Goal: Information Seeking & Learning: Learn about a topic

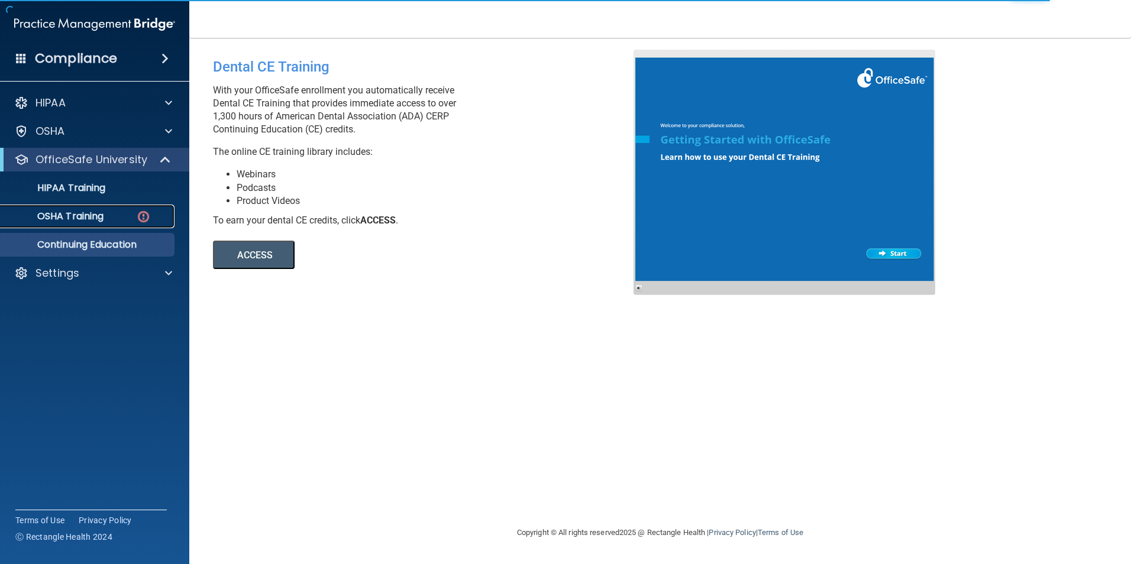
click at [121, 219] on div "OSHA Training" at bounding box center [88, 217] width 161 height 12
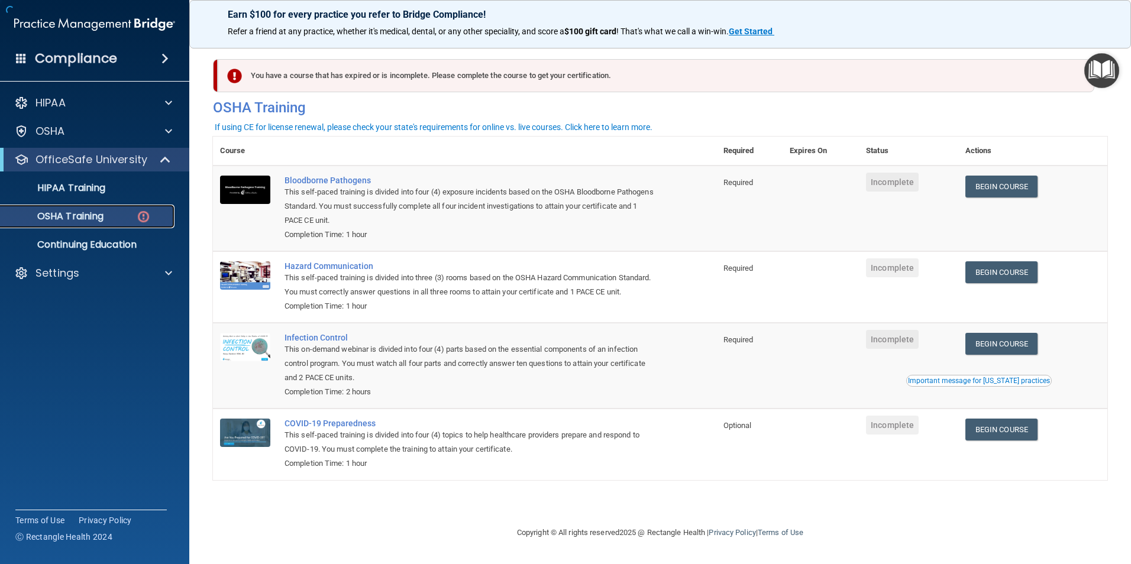
click at [121, 219] on div "OSHA Training" at bounding box center [88, 217] width 161 height 12
click at [1023, 186] on link "Begin Course" at bounding box center [1001, 187] width 72 height 22
click at [993, 188] on link "Begin Course" at bounding box center [1001, 187] width 72 height 22
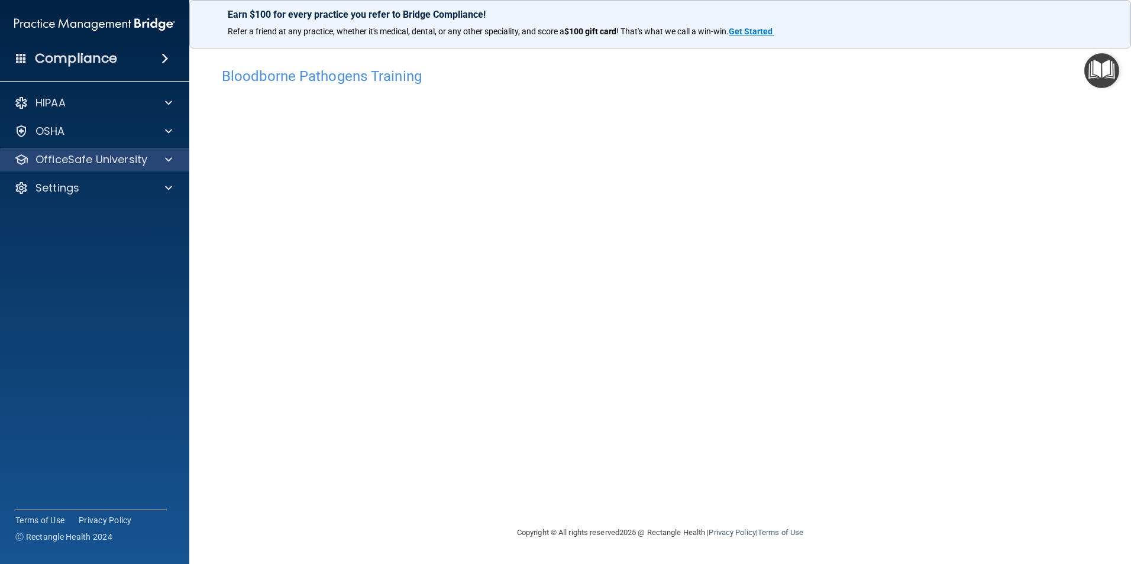
click at [100, 148] on div "OfficeSafe University" at bounding box center [95, 160] width 190 height 24
click at [90, 161] on p "OfficeSafe University" at bounding box center [91, 160] width 112 height 14
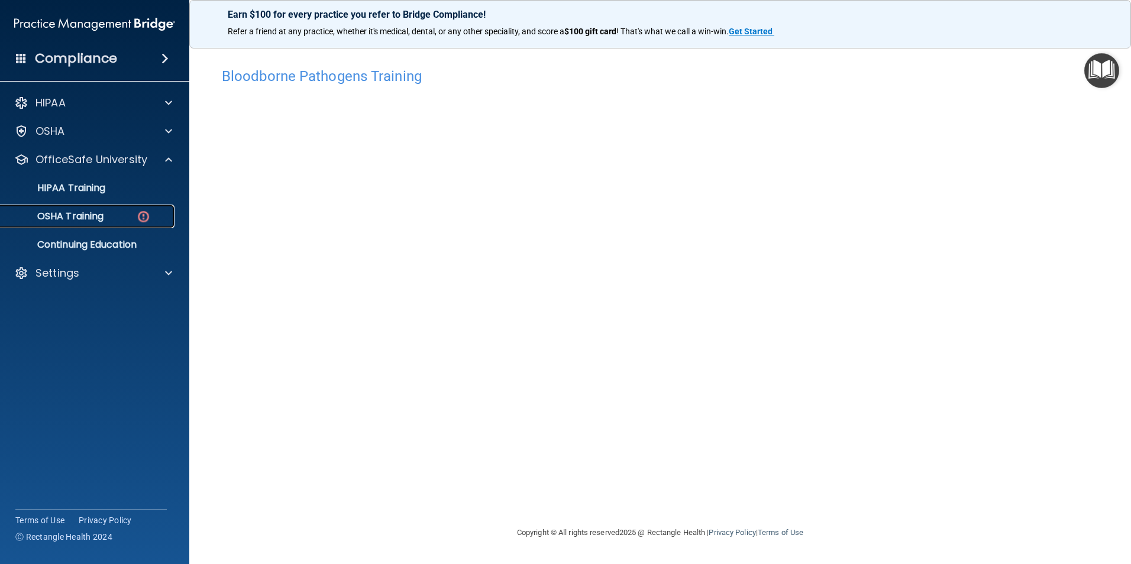
click at [73, 212] on p "OSHA Training" at bounding box center [56, 217] width 96 height 12
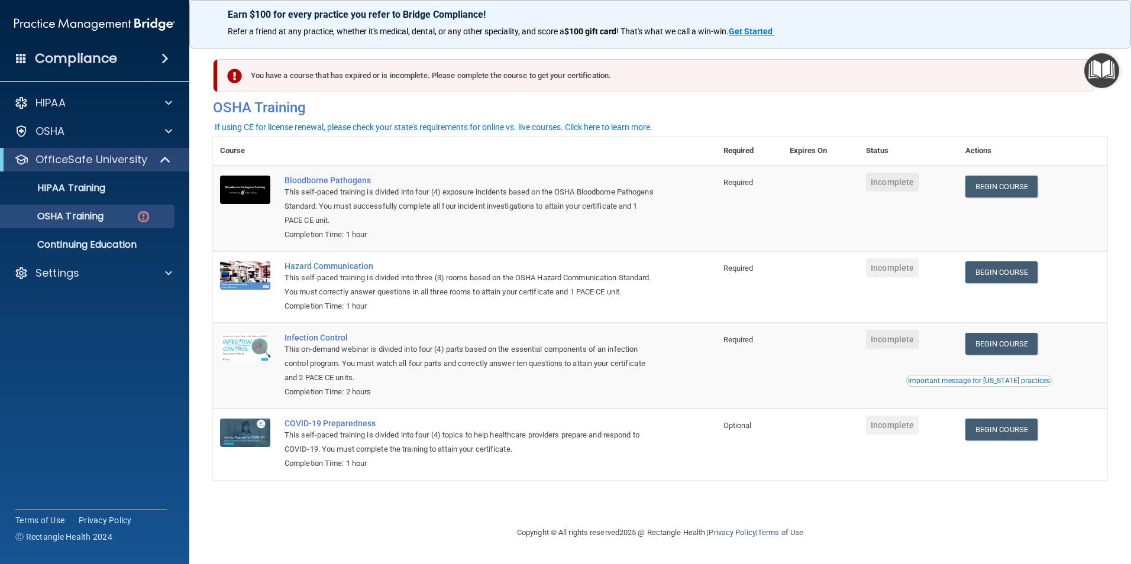
click at [371, 79] on div "You have a course that has expired or is incomplete. Please complete the course…" at bounding box center [656, 75] width 876 height 33
click at [86, 135] on div "OSHA" at bounding box center [78, 131] width 147 height 14
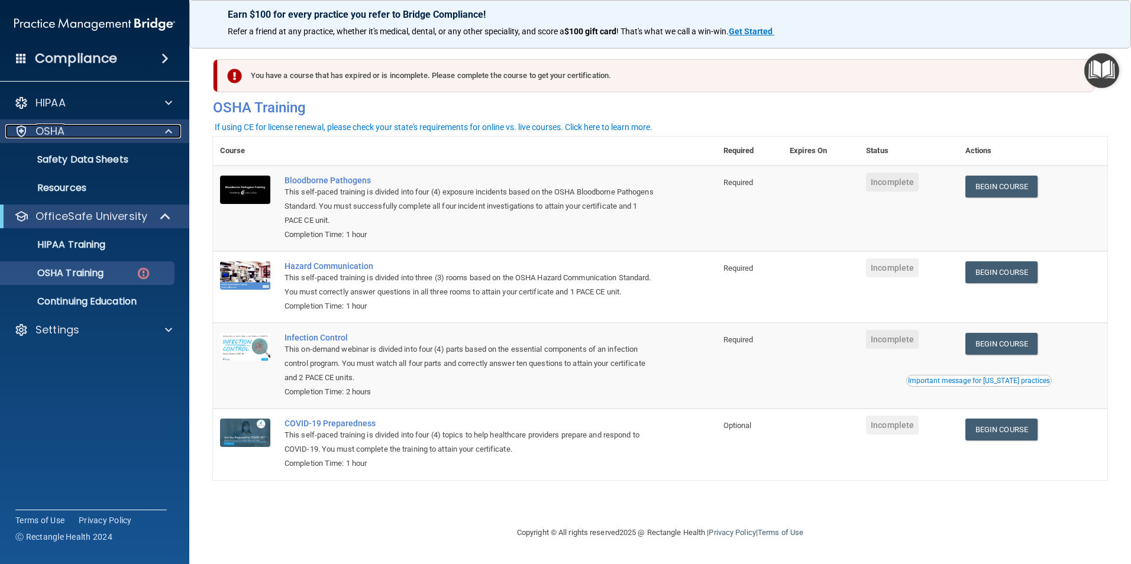
click at [86, 135] on div "OSHA" at bounding box center [78, 131] width 147 height 14
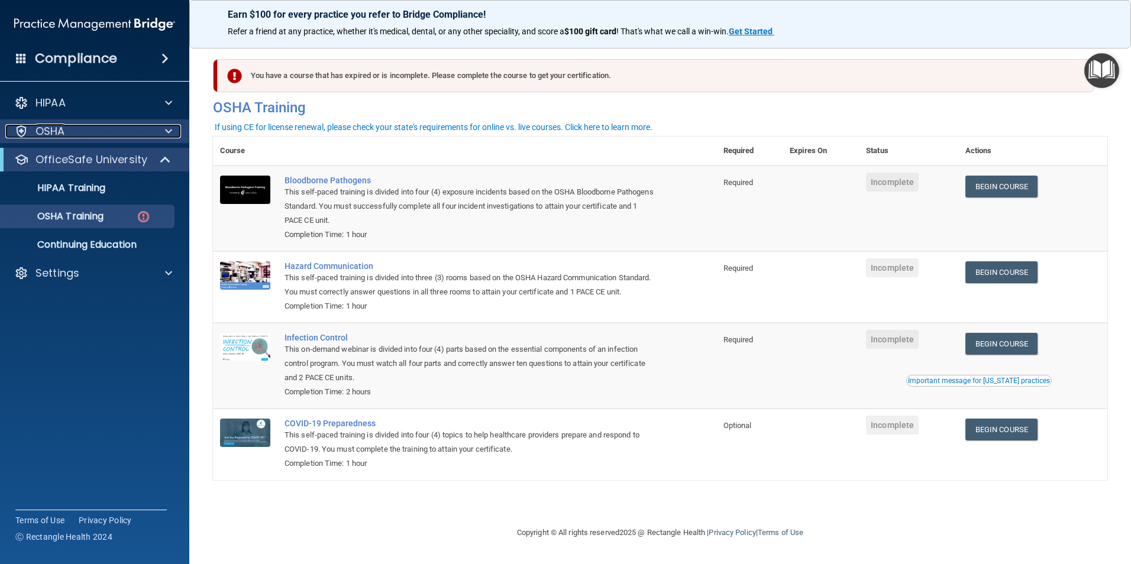
click at [86, 135] on div "OSHA" at bounding box center [78, 131] width 147 height 14
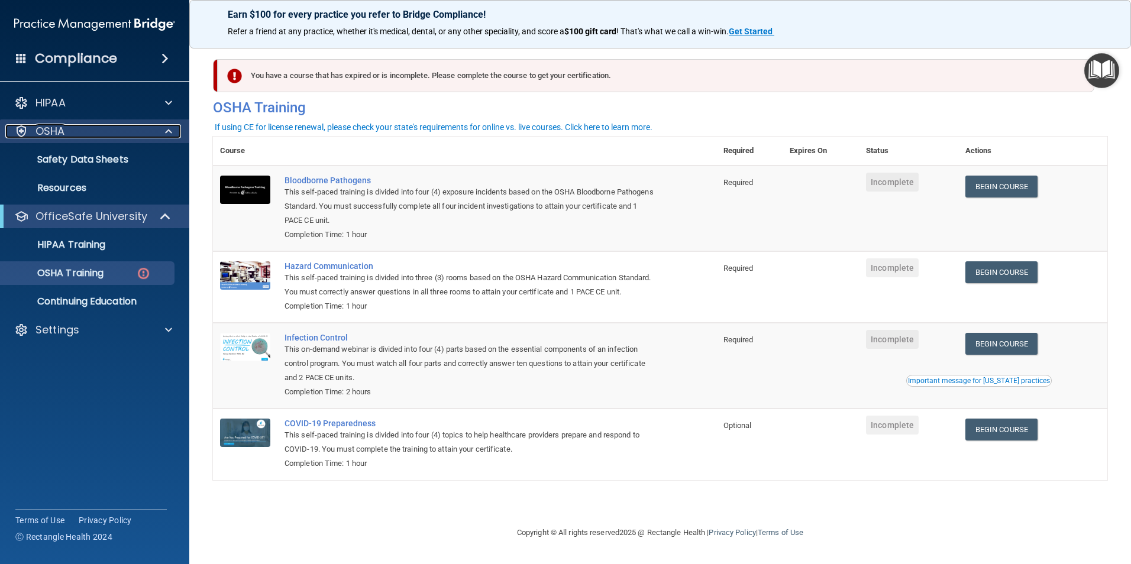
click at [119, 134] on div "OSHA" at bounding box center [78, 131] width 147 height 14
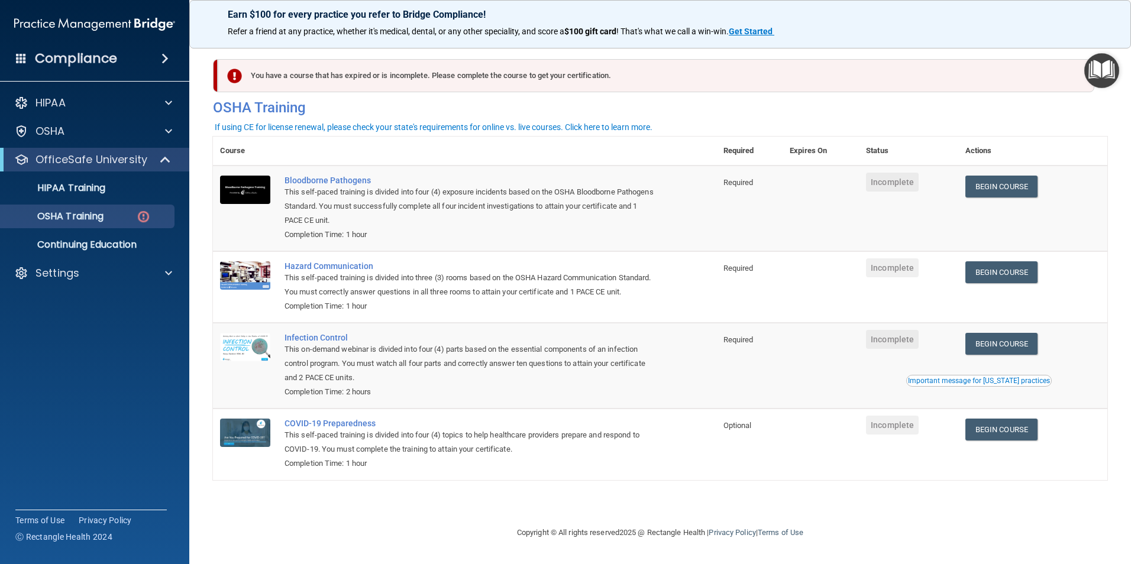
click at [1109, 80] on img "Open Resource Center" at bounding box center [1101, 70] width 35 height 35
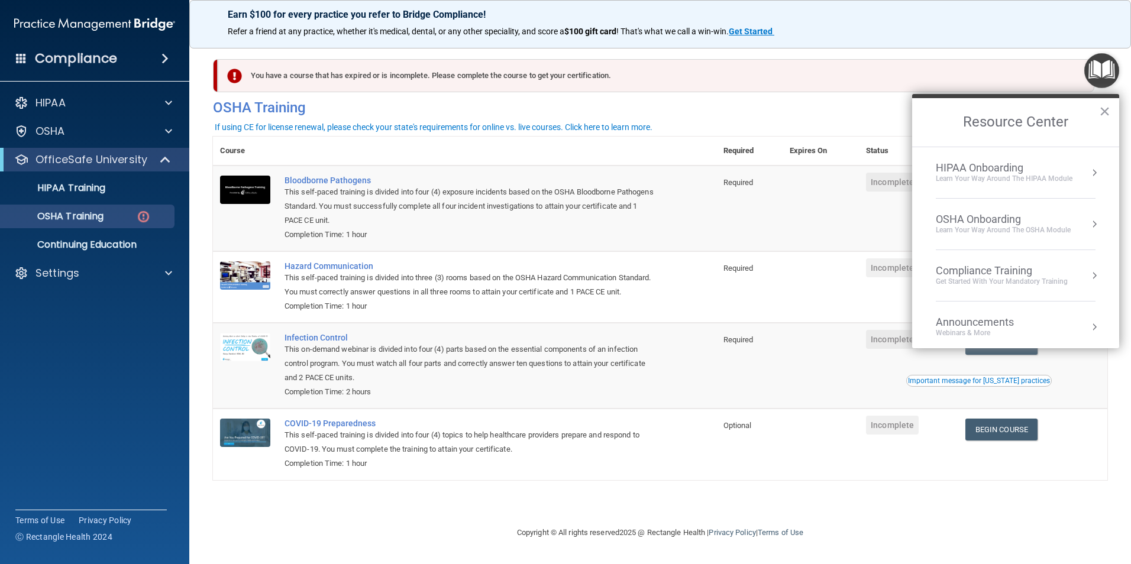
click at [1097, 109] on h2 "Resource Center" at bounding box center [1015, 122] width 207 height 48
click at [1100, 109] on button "×" at bounding box center [1104, 111] width 11 height 19
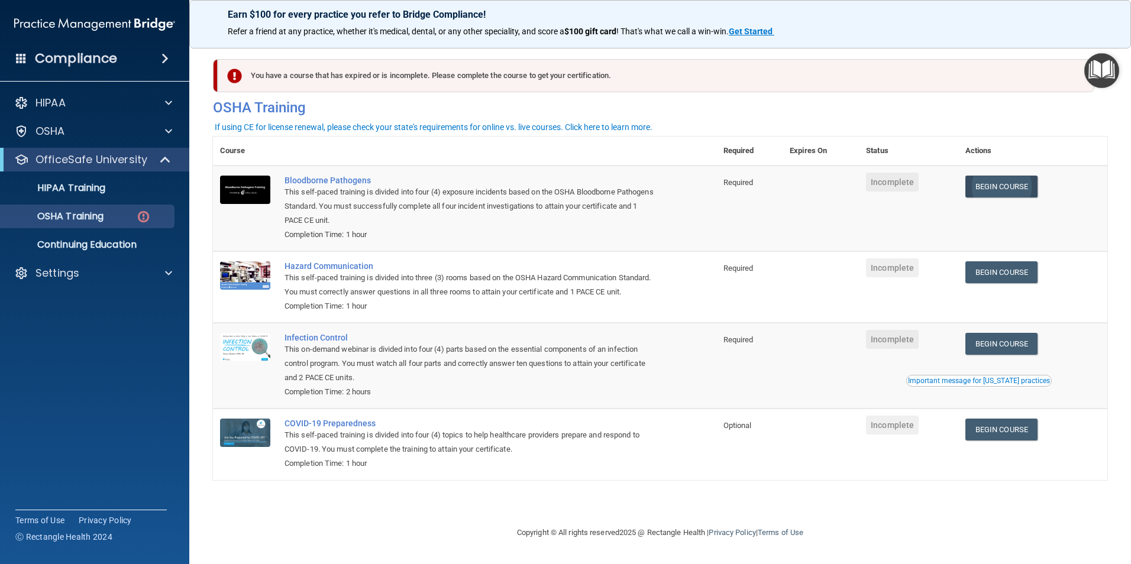
click at [992, 187] on link "Begin Course" at bounding box center [1001, 187] width 72 height 22
click at [993, 183] on link "Begin Course" at bounding box center [1001, 187] width 72 height 22
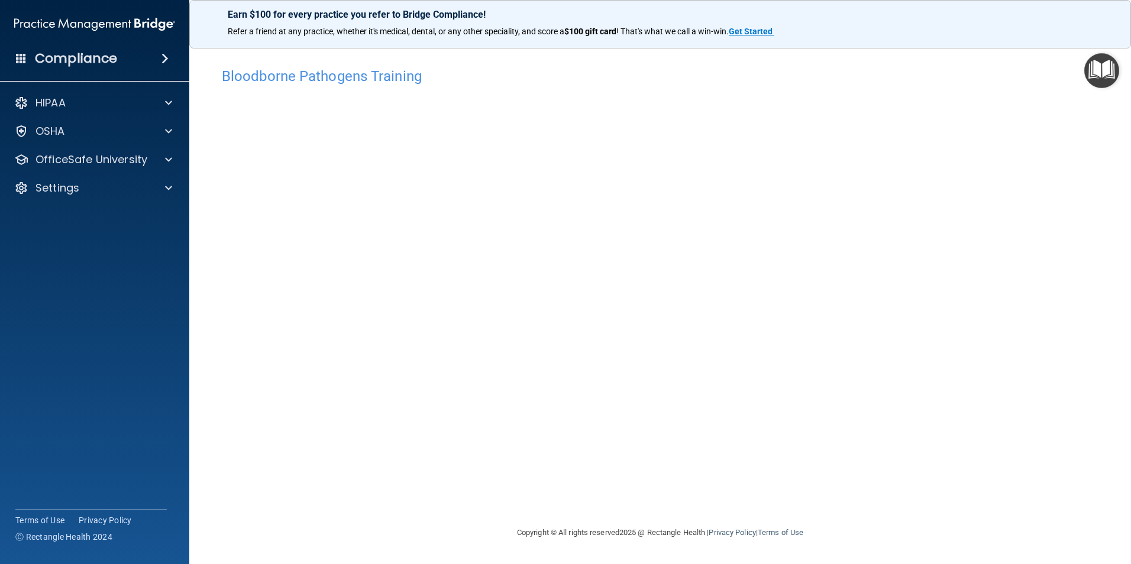
click at [865, 494] on div "Bloodborne Pathogens Training This course doesn’t expire until . Are you sure y…" at bounding box center [660, 293] width 894 height 464
click at [811, 512] on div "Bloodborne Pathogens Training This course doesn’t expire until . Are you sure y…" at bounding box center [660, 293] width 894 height 464
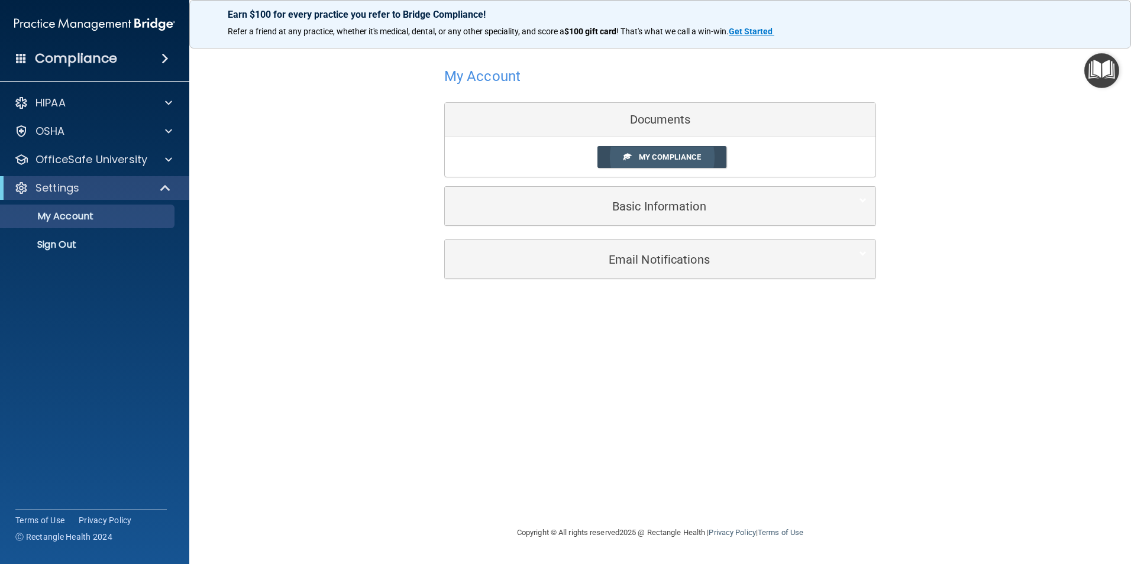
click at [635, 159] on link "My Compliance" at bounding box center [662, 157] width 130 height 22
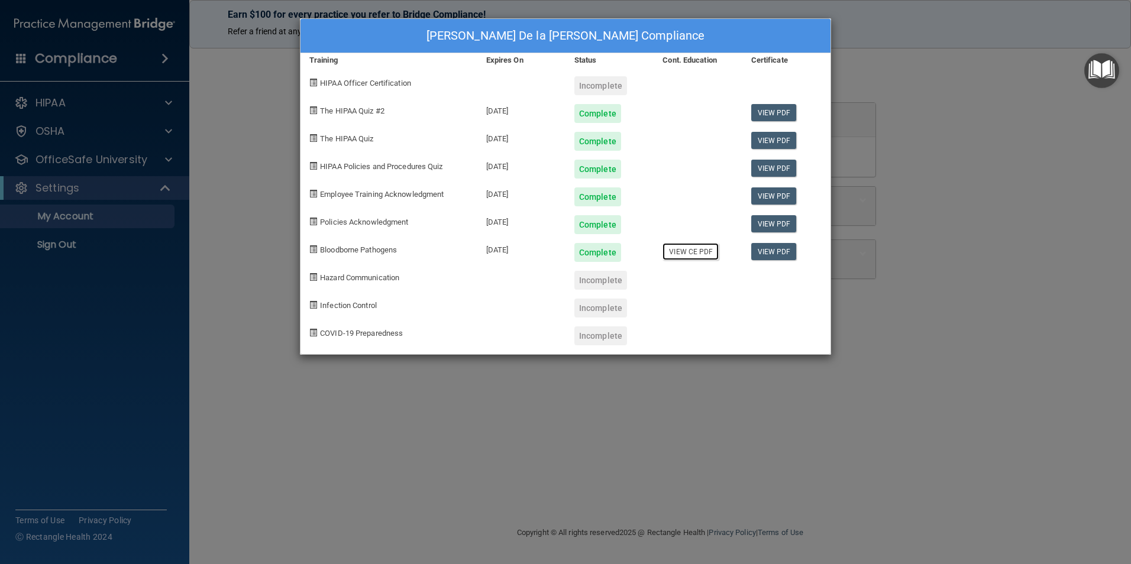
click at [701, 248] on link "View CE PDF" at bounding box center [690, 251] width 56 height 17
click at [775, 245] on link "View PDF" at bounding box center [774, 251] width 46 height 17
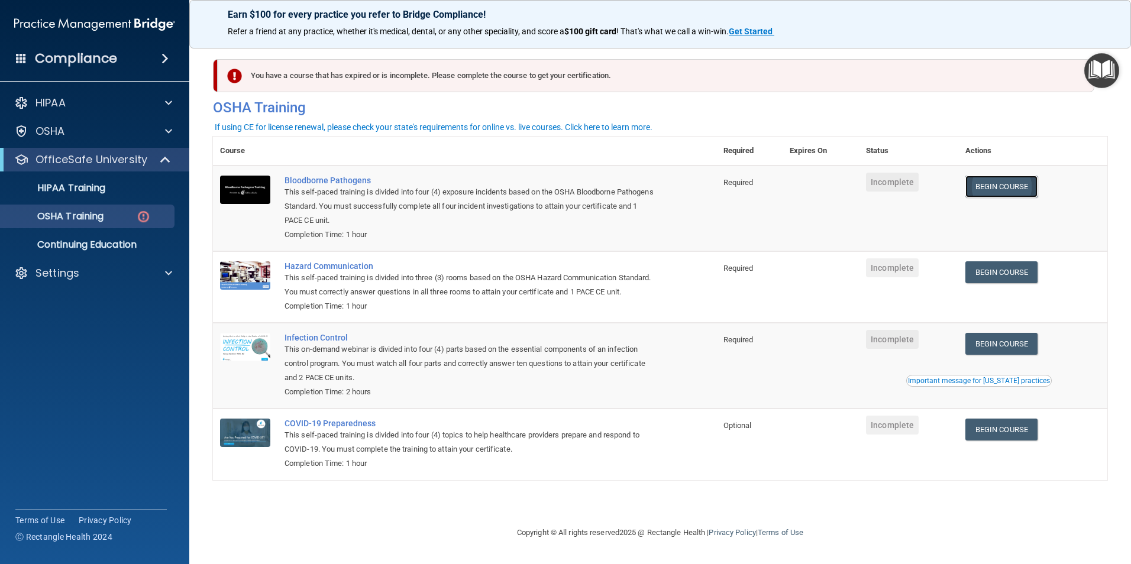
click at [989, 190] on link "Begin Course" at bounding box center [1001, 187] width 72 height 22
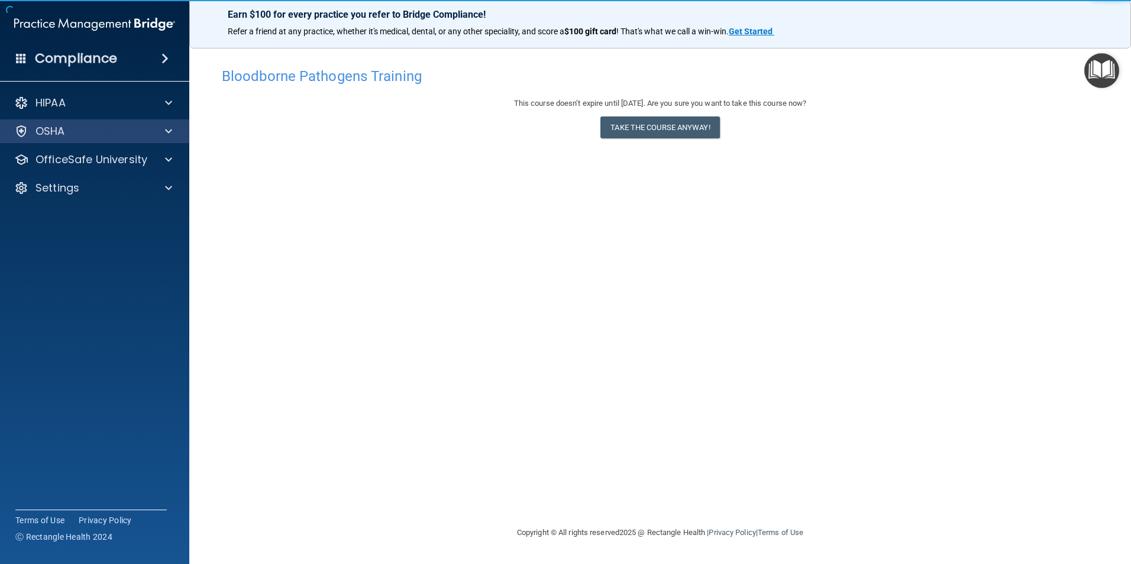
click at [103, 140] on div "OSHA" at bounding box center [95, 131] width 190 height 24
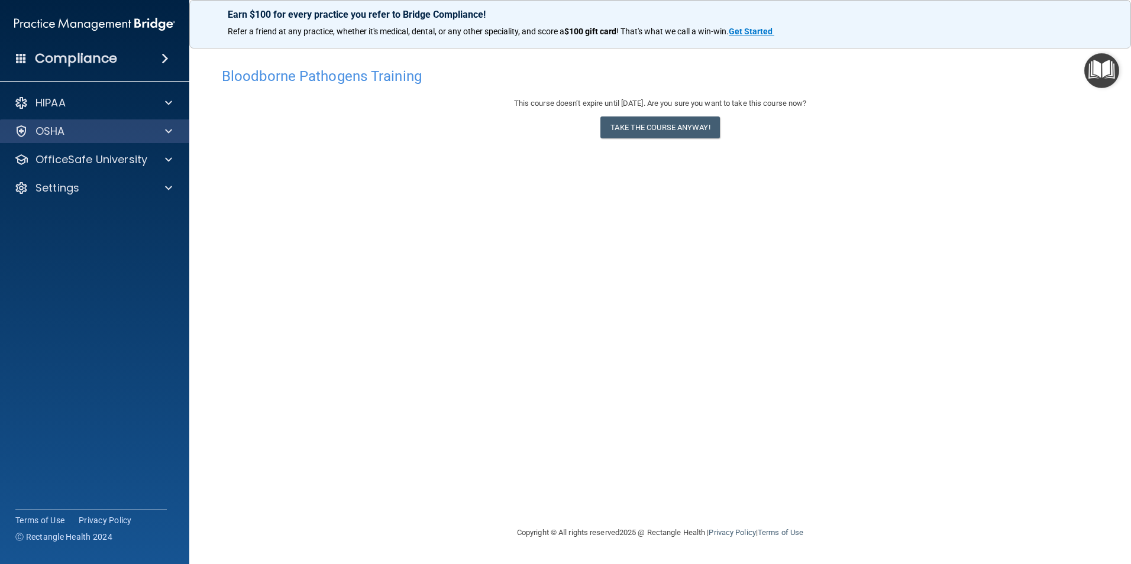
click at [67, 138] on div "OSHA" at bounding box center [95, 131] width 190 height 24
drag, startPoint x: 59, startPoint y: 137, endPoint x: 70, endPoint y: 131, distance: 12.7
click at [60, 136] on p "OSHA" at bounding box center [50, 131] width 30 height 14
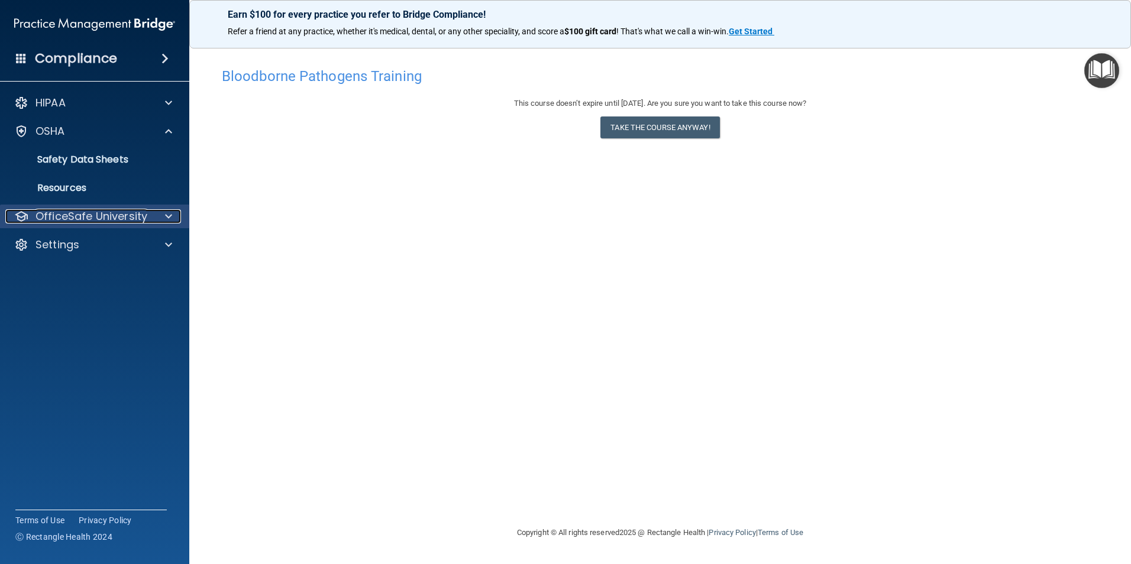
click at [68, 221] on p "OfficeSafe University" at bounding box center [91, 216] width 112 height 14
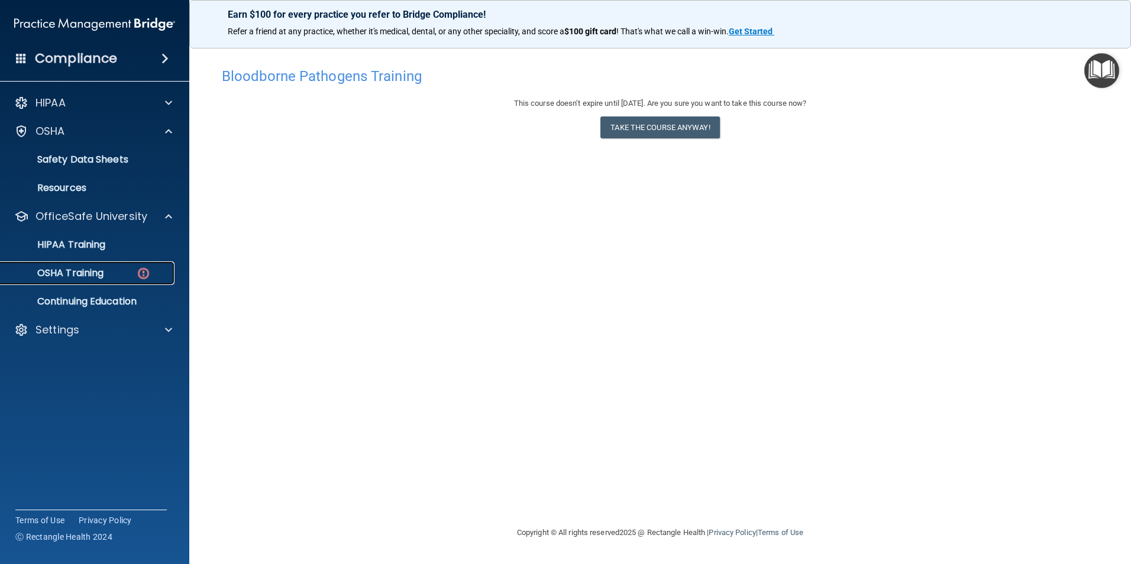
click at [73, 269] on p "OSHA Training" at bounding box center [56, 273] width 96 height 12
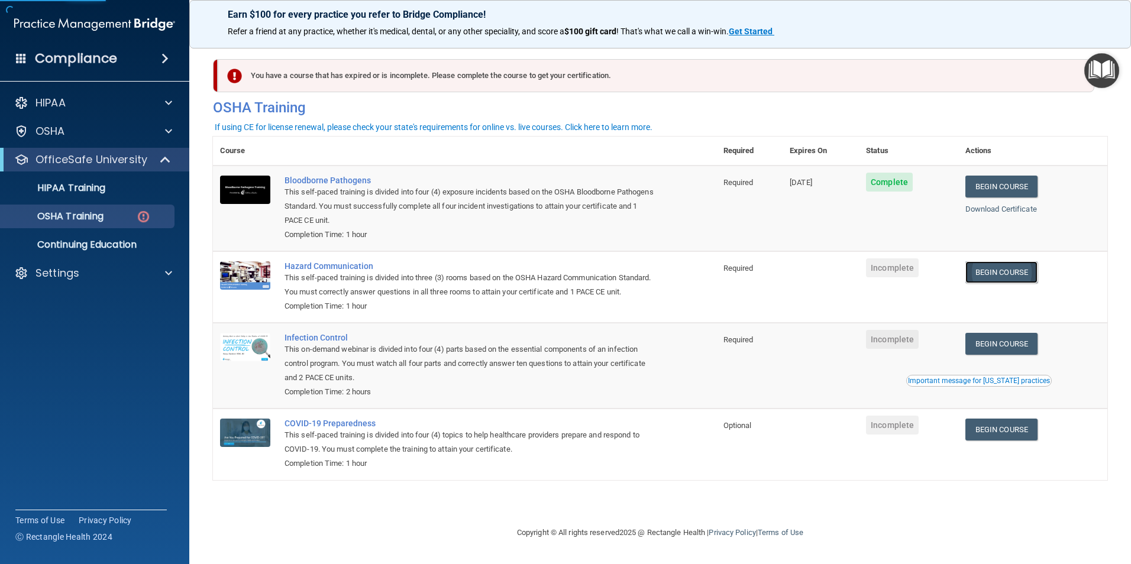
click at [990, 270] on link "Begin Course" at bounding box center [1001, 272] width 72 height 22
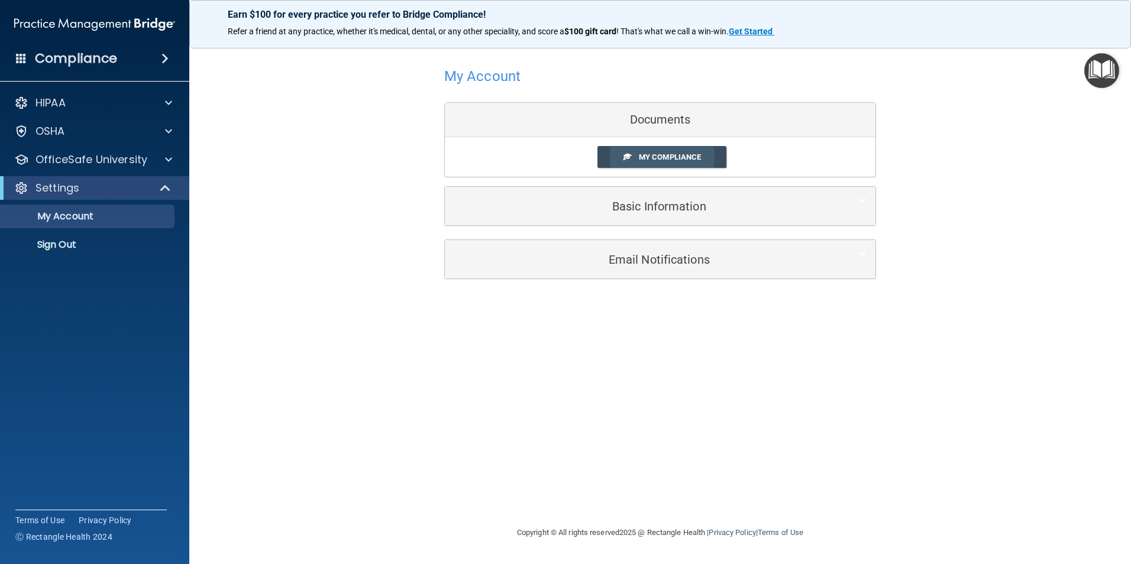
click at [661, 153] on span "My Compliance" at bounding box center [670, 157] width 62 height 9
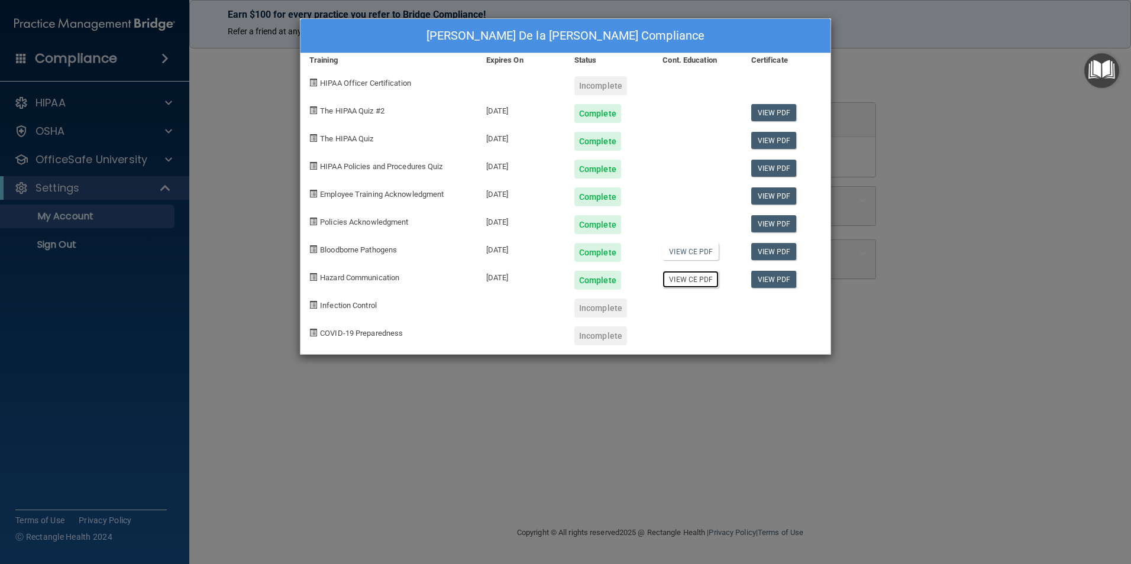
click at [698, 281] on link "View CE PDF" at bounding box center [690, 279] width 56 height 17
click at [780, 280] on link "View PDF" at bounding box center [774, 279] width 46 height 17
click at [848, 56] on div "Lilibeth De la Cruz Aquino's Compliance Training Expires On Status Cont. Educat…" at bounding box center [565, 282] width 1131 height 564
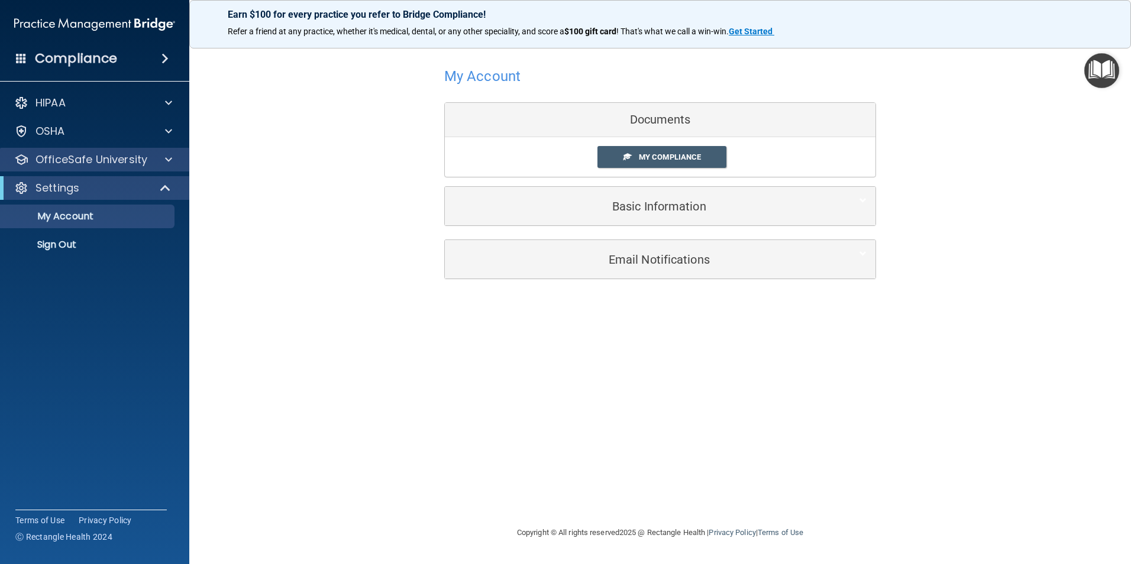
click at [82, 151] on div "OfficeSafe University" at bounding box center [95, 160] width 190 height 24
click at [73, 146] on div "HIPAA Documents and Policies Report an Incident Business Associates Emergency P…" at bounding box center [95, 176] width 190 height 180
click at [73, 156] on p "OfficeSafe University" at bounding box center [91, 160] width 112 height 14
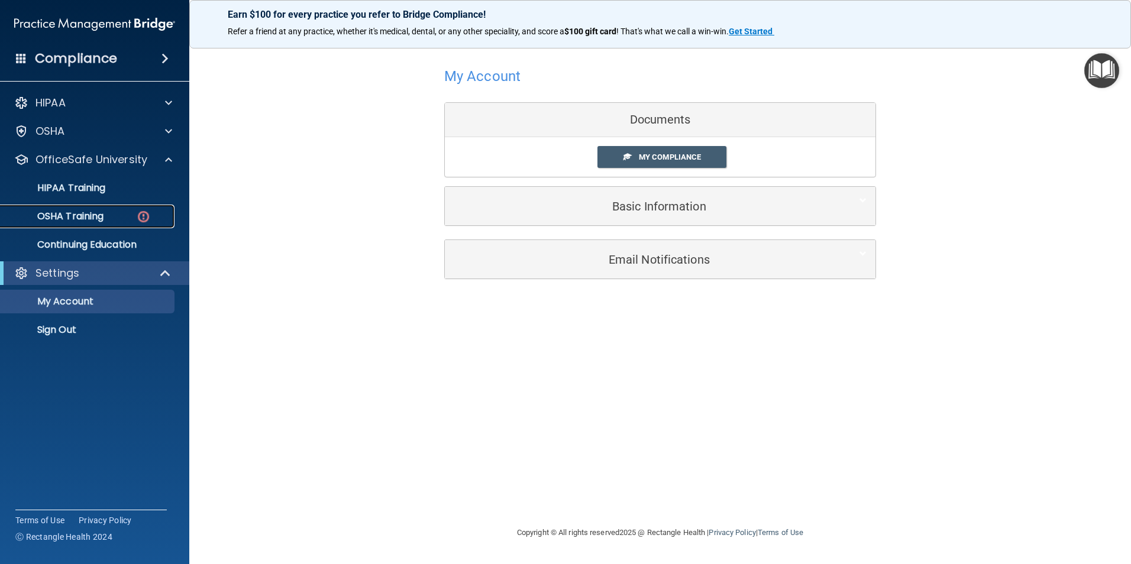
click at [66, 219] on p "OSHA Training" at bounding box center [56, 217] width 96 height 12
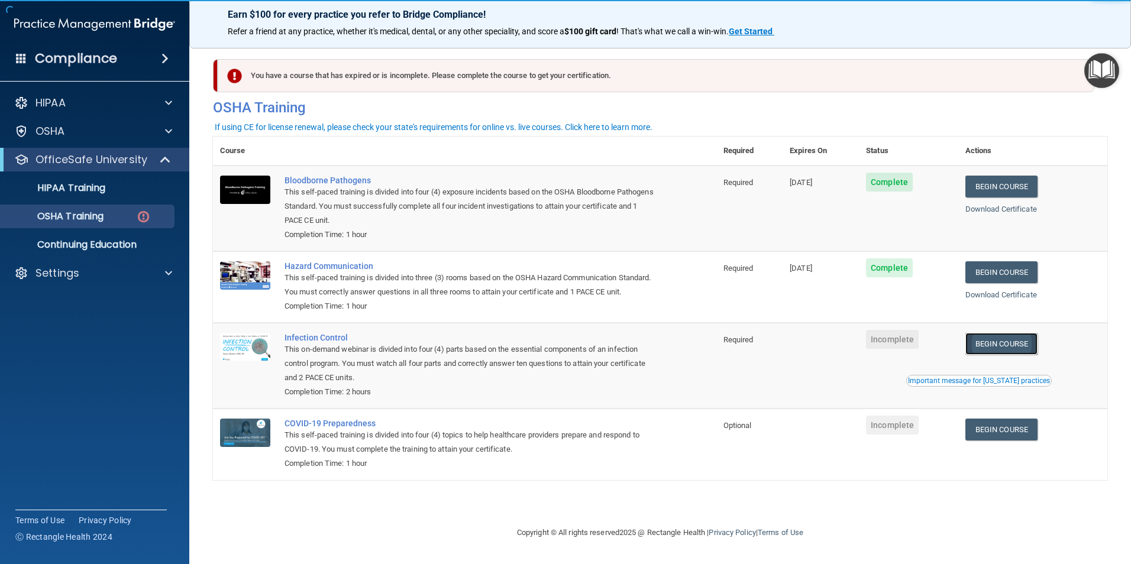
click at [1006, 355] on link "Begin Course" at bounding box center [1001, 344] width 72 height 22
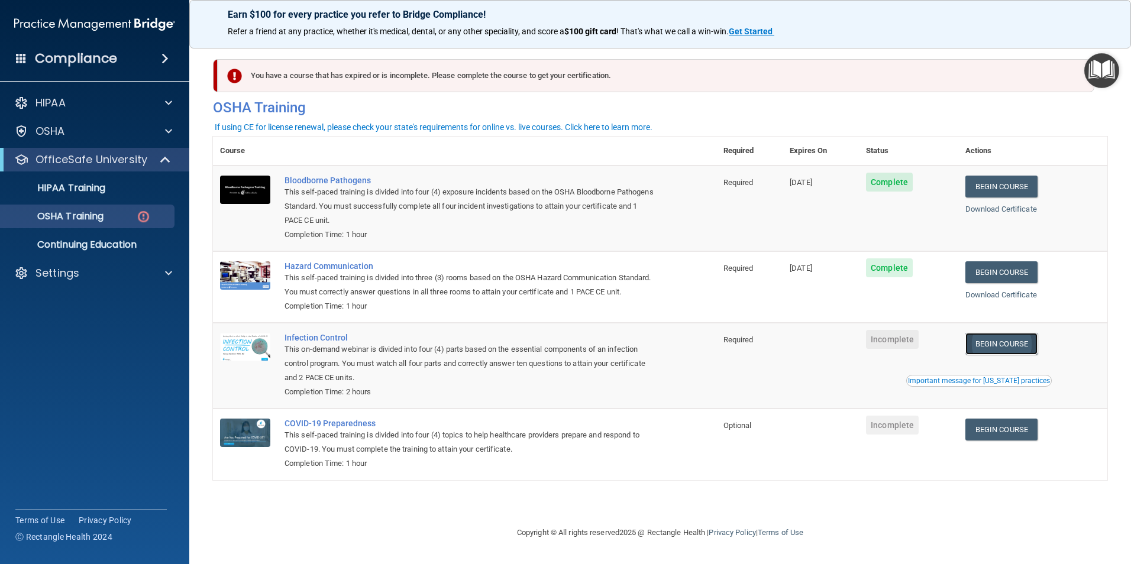
click at [1002, 355] on link "Begin Course" at bounding box center [1001, 344] width 72 height 22
click at [1012, 355] on link "Begin Course" at bounding box center [1001, 344] width 72 height 22
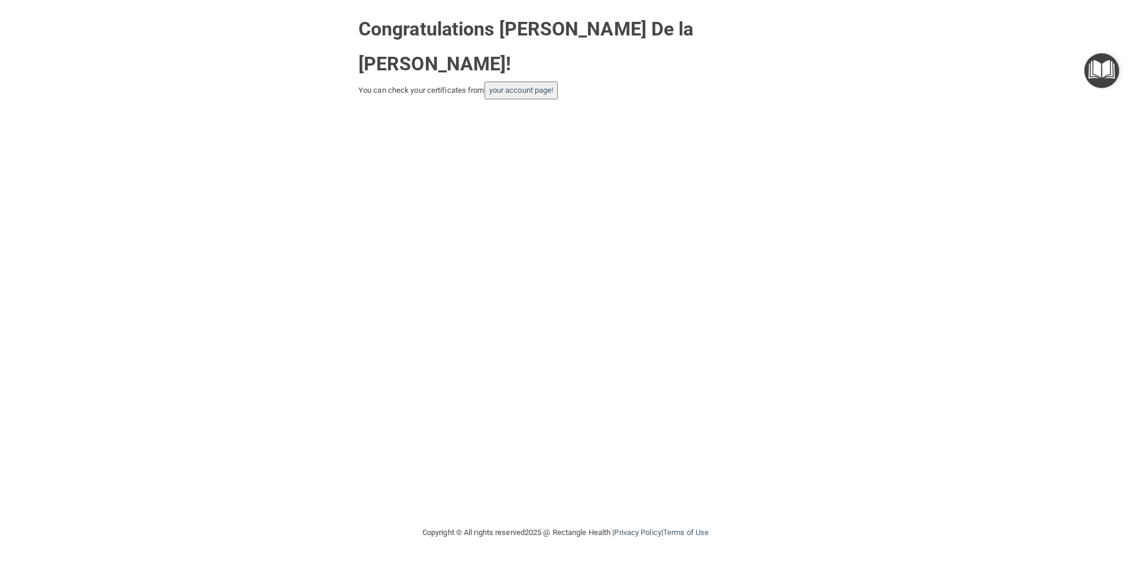
click at [530, 82] on button "your account page!" at bounding box center [521, 91] width 74 height 18
click at [535, 86] on link "your account page!" at bounding box center [521, 90] width 64 height 9
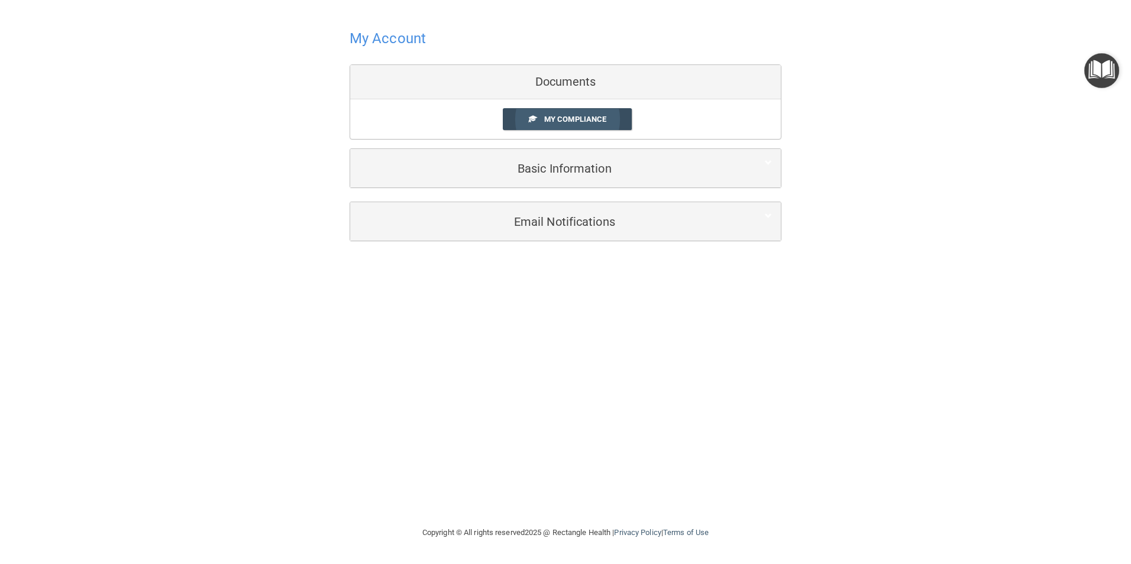
click at [602, 118] on span "My Compliance" at bounding box center [575, 119] width 62 height 9
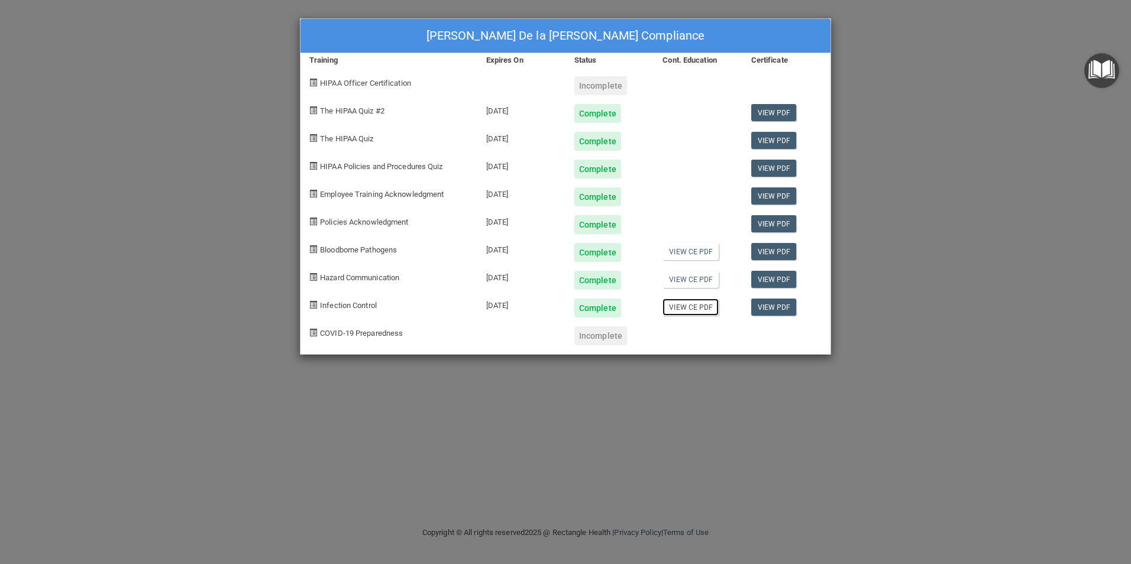
click at [690, 306] on link "View CE PDF" at bounding box center [690, 307] width 56 height 17
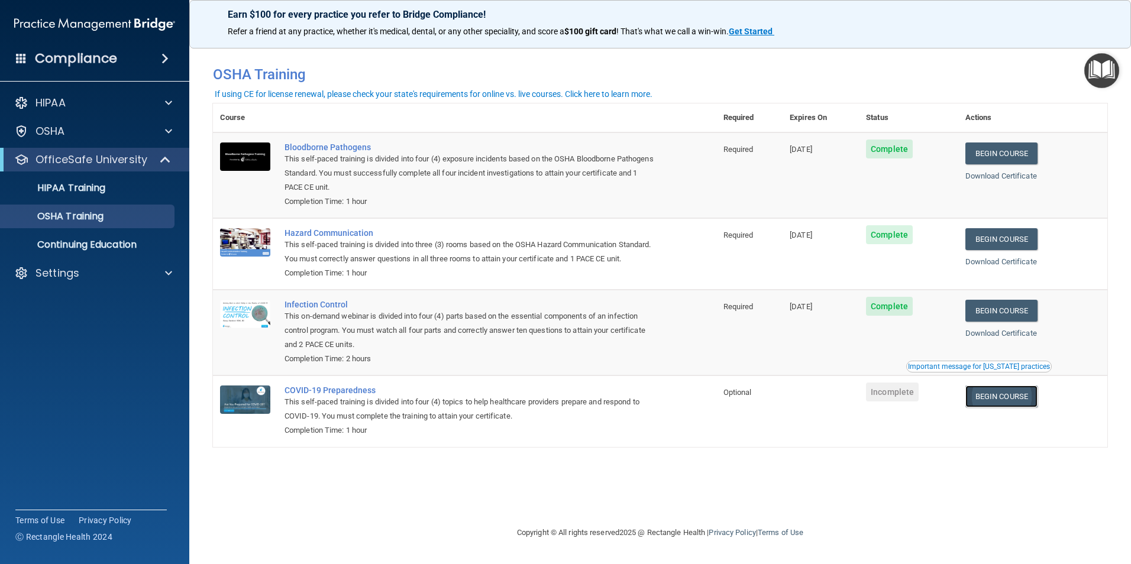
click at [999, 407] on link "Begin Course" at bounding box center [1001, 397] width 72 height 22
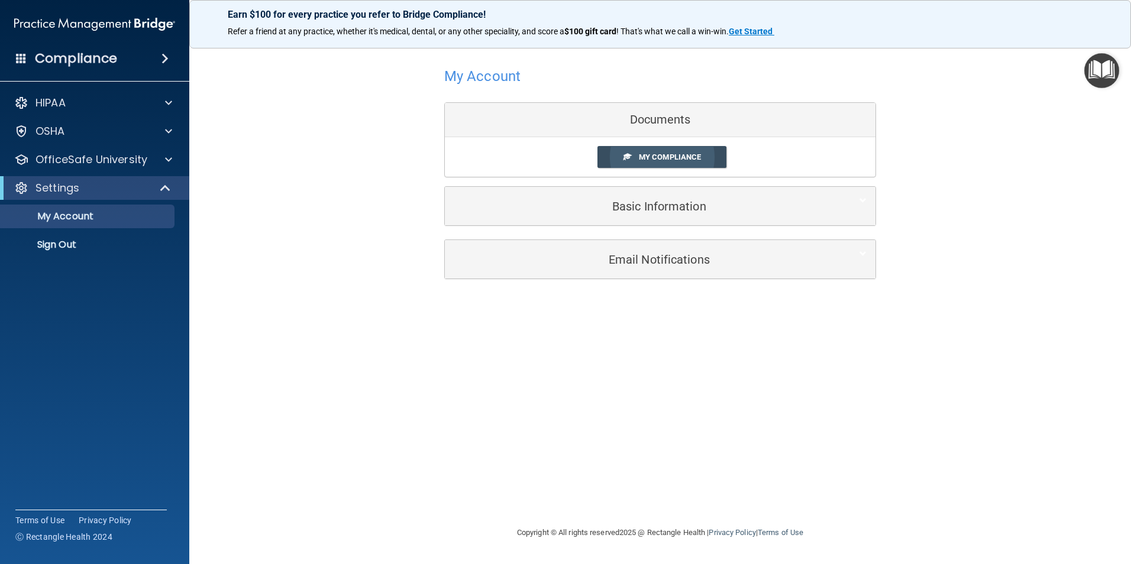
click at [648, 154] on span "My Compliance" at bounding box center [670, 157] width 62 height 9
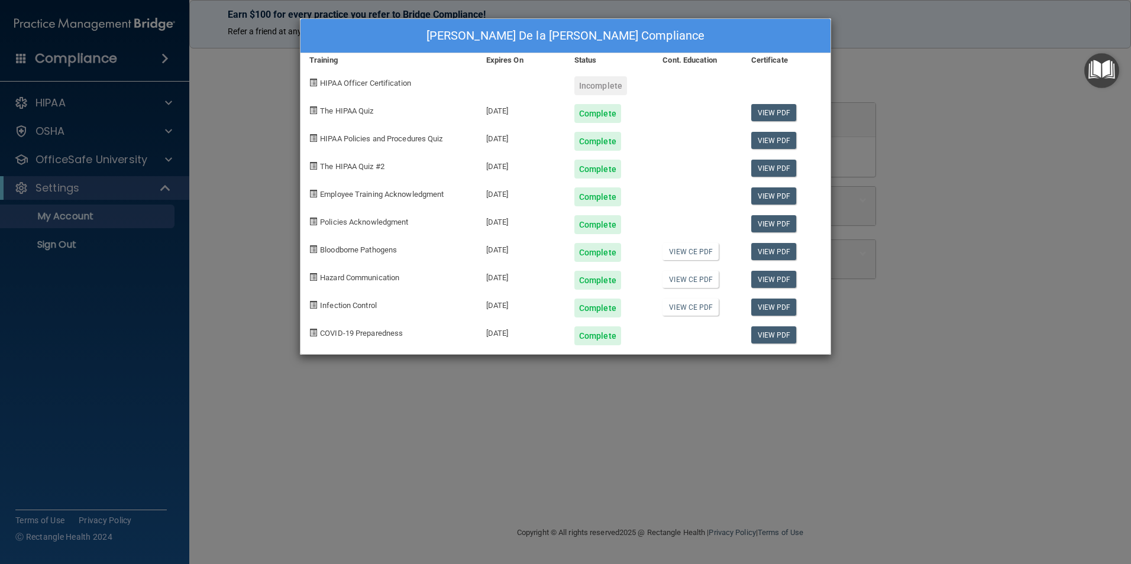
click at [699, 335] on div at bounding box center [697, 332] width 88 height 28
click at [770, 336] on link "View PDF" at bounding box center [774, 334] width 46 height 17
click at [760, 306] on link "View PDF" at bounding box center [774, 307] width 46 height 17
click at [692, 248] on link "View CE PDF" at bounding box center [690, 251] width 56 height 17
click at [784, 255] on link "View PDF" at bounding box center [774, 251] width 46 height 17
